Goal: Check status: Check status

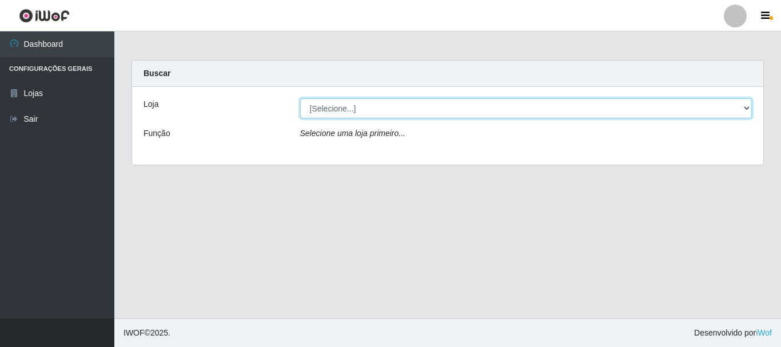
click at [749, 109] on select "[Selecione...] O Cestão - [GEOGRAPHIC_DATA]" at bounding box center [526, 108] width 452 height 20
select select "238"
click at [300, 98] on select "[Selecione...] O Cestão - [GEOGRAPHIC_DATA]" at bounding box center [526, 108] width 452 height 20
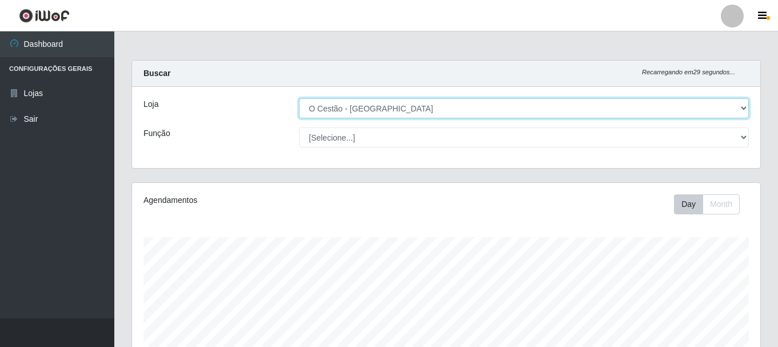
scroll to position [286, 0]
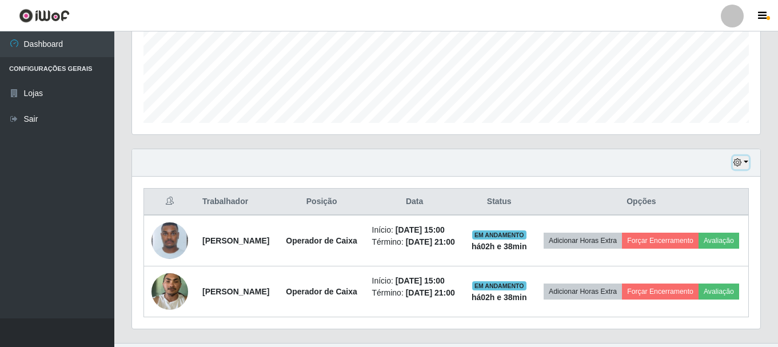
click at [746, 164] on button "button" at bounding box center [741, 162] width 16 height 13
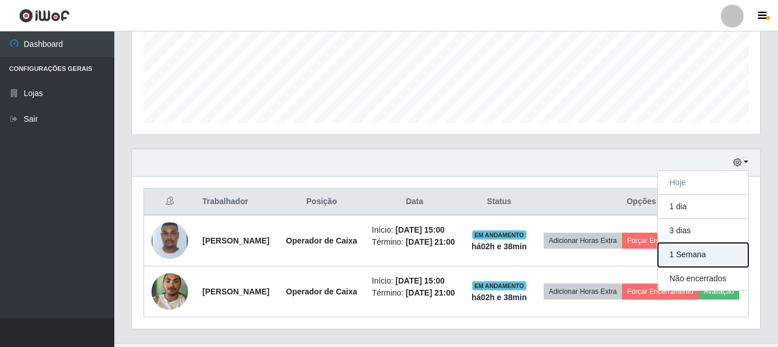
click at [742, 253] on button "1 Semana" at bounding box center [703, 255] width 90 height 24
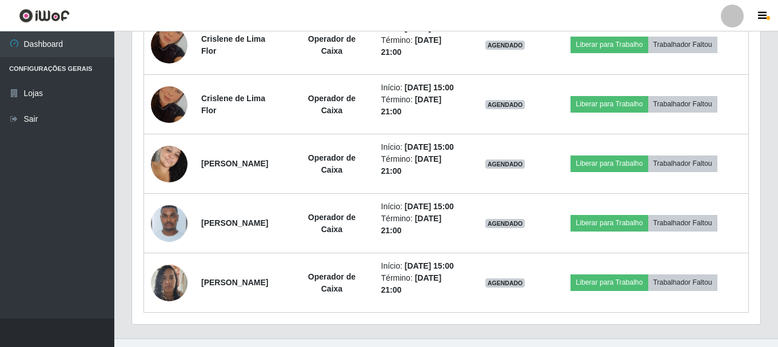
scroll to position [685, 0]
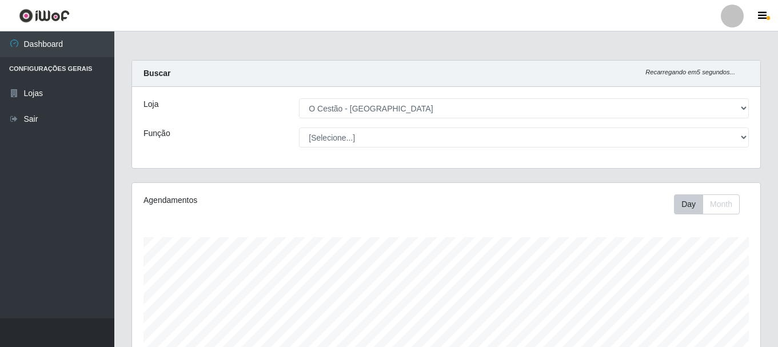
scroll to position [343, 0]
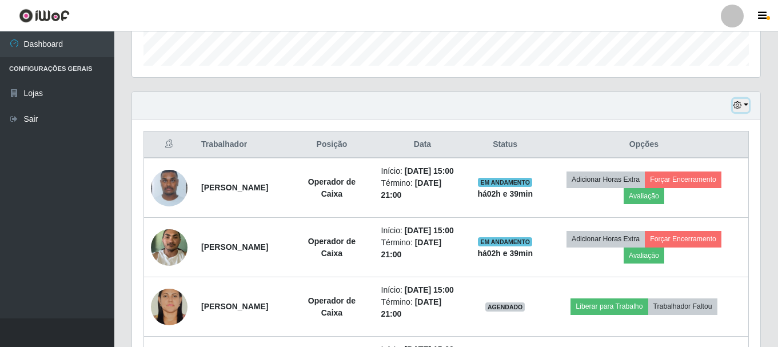
click at [749, 105] on button "button" at bounding box center [741, 105] width 16 height 13
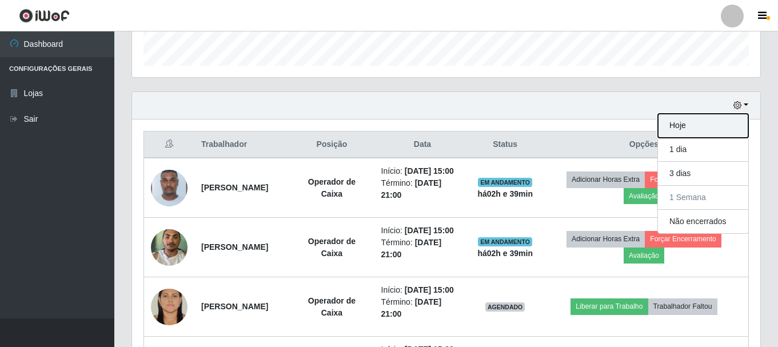
click at [728, 121] on button "Hoje" at bounding box center [703, 126] width 90 height 24
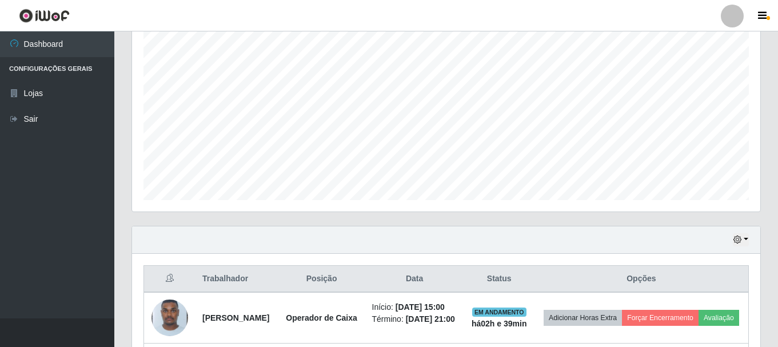
scroll to position [328, 0]
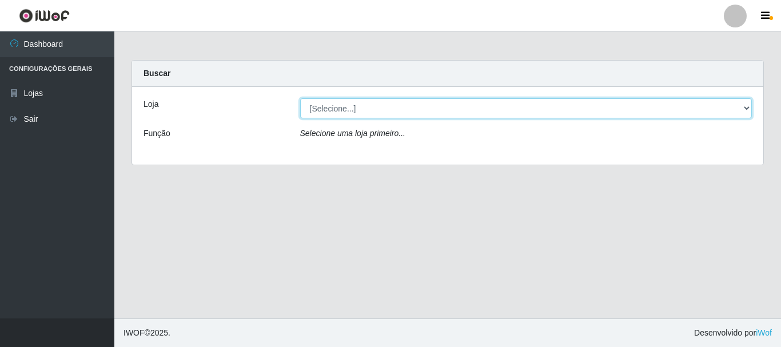
click at [746, 110] on select "[Selecione...] O Cestão - [GEOGRAPHIC_DATA]" at bounding box center [526, 108] width 452 height 20
select select "238"
click at [300, 98] on select "[Selecione...] O Cestão - [GEOGRAPHIC_DATA]" at bounding box center [526, 108] width 452 height 20
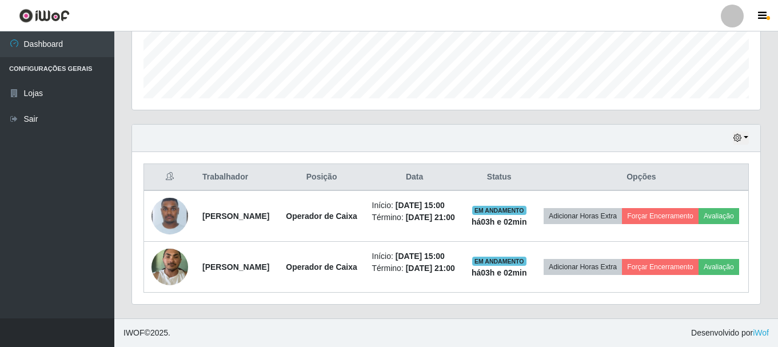
scroll to position [328, 0]
